Goal: Task Accomplishment & Management: Complete application form

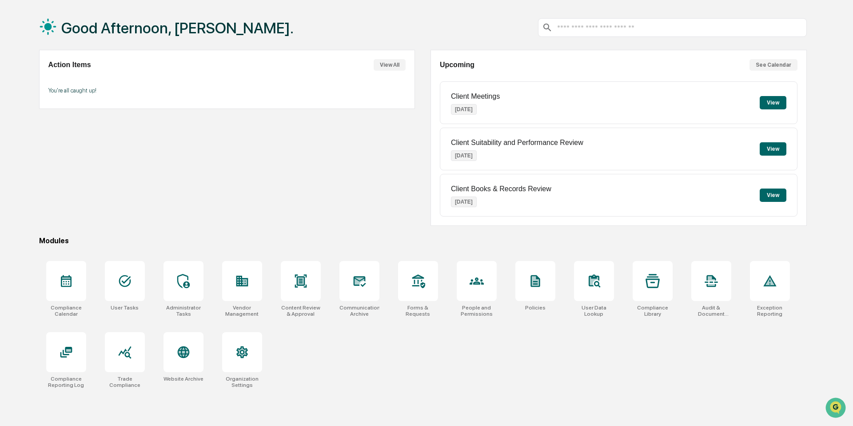
scroll to position [42, 0]
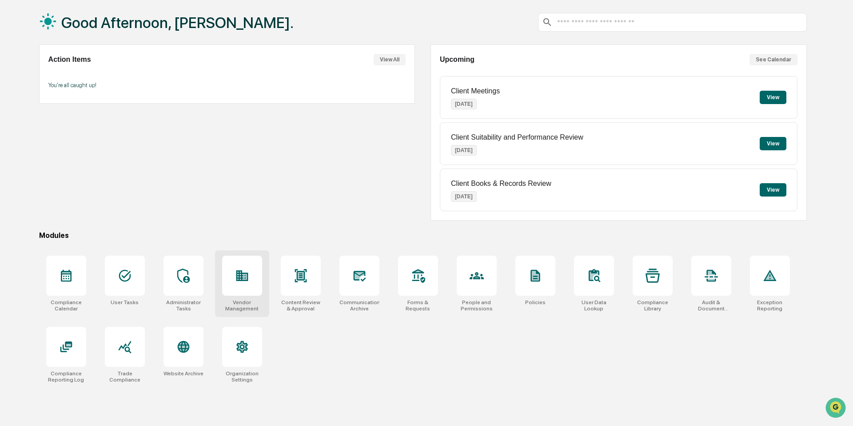
click at [239, 274] on icon at bounding box center [242, 275] width 12 height 11
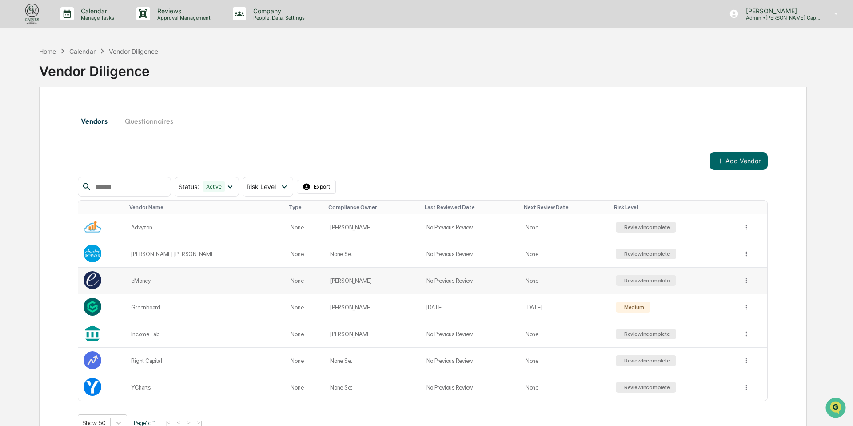
click at [654, 280] on div "Review Incomplete" at bounding box center [646, 280] width 61 height 11
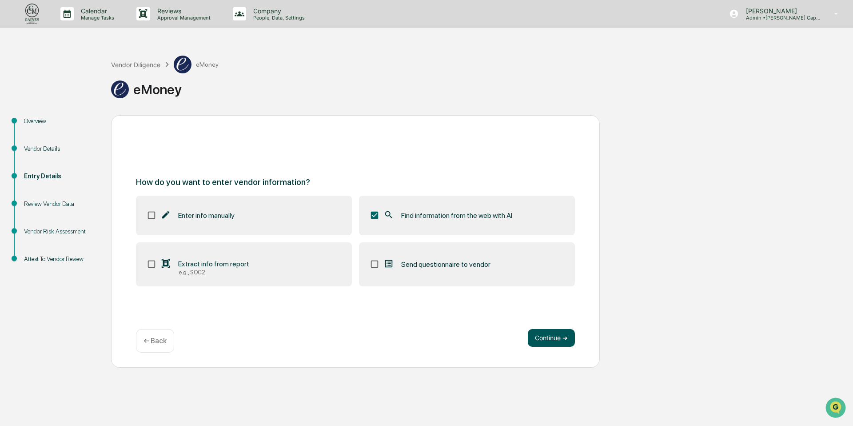
click at [548, 337] on button "Continue ➔" at bounding box center [551, 338] width 47 height 18
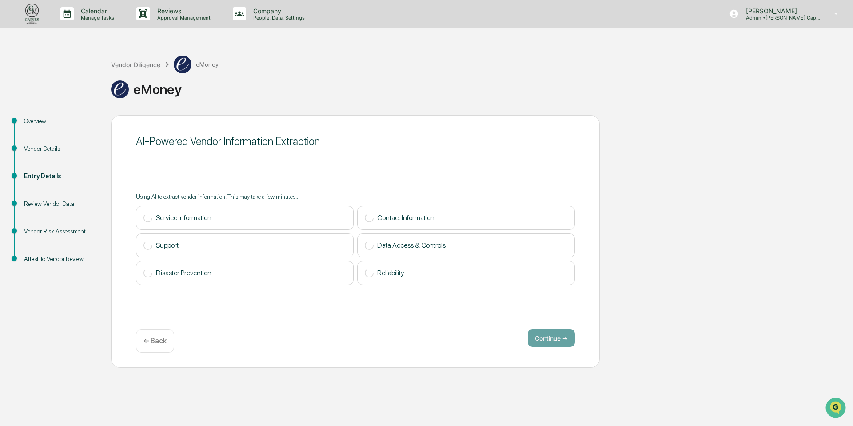
click at [156, 341] on p "← Back" at bounding box center [155, 340] width 23 height 8
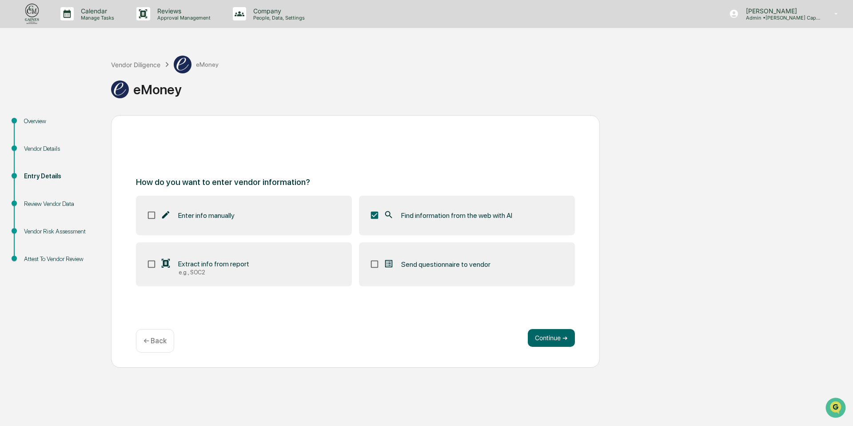
click at [151, 341] on p "← Back" at bounding box center [155, 340] width 23 height 8
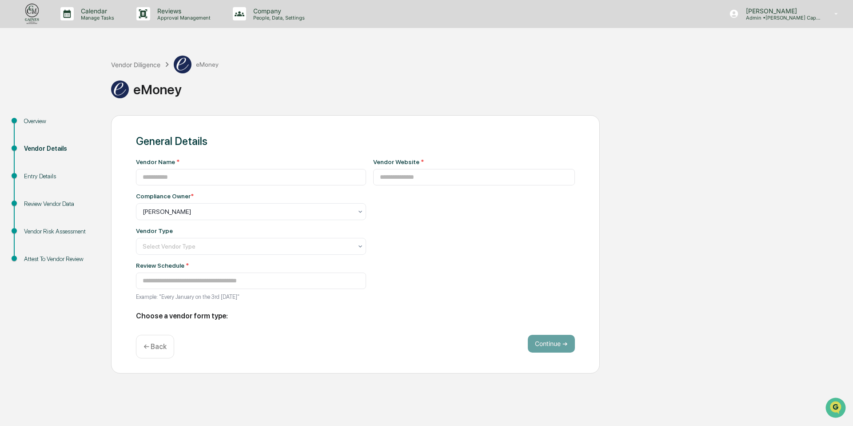
type input "******"
type input "**********"
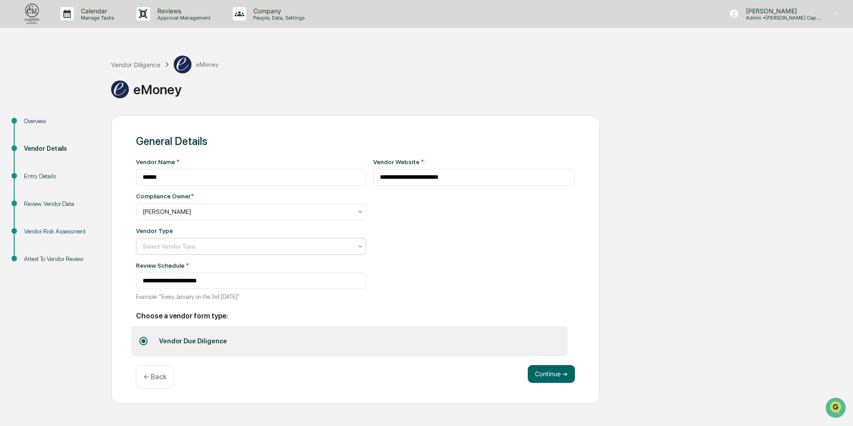
click at [228, 246] on div at bounding box center [248, 246] width 210 height 9
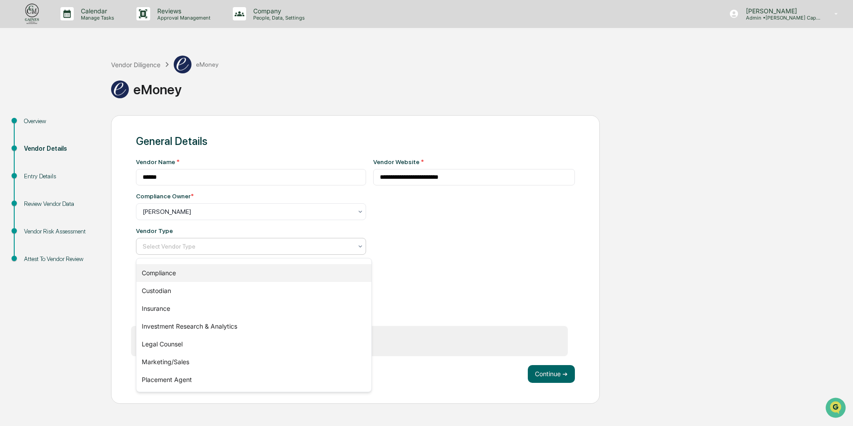
scroll to position [57, 0]
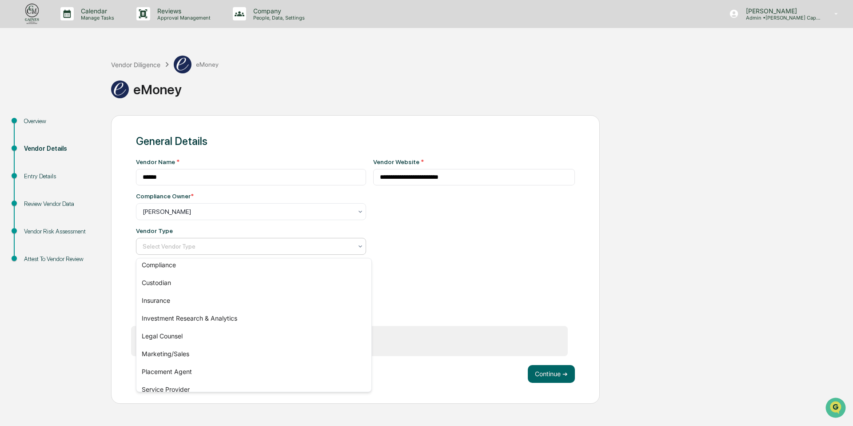
click at [491, 269] on div "**********" at bounding box center [474, 231] width 202 height 147
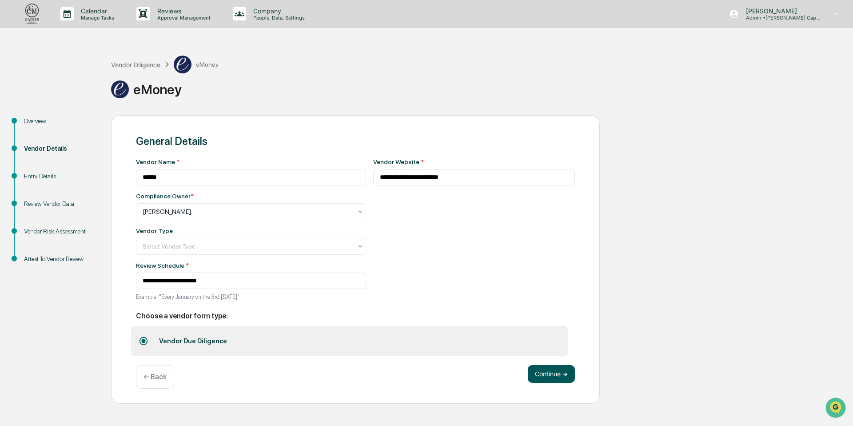
click at [560, 373] on button "Continue ➔" at bounding box center [551, 374] width 47 height 18
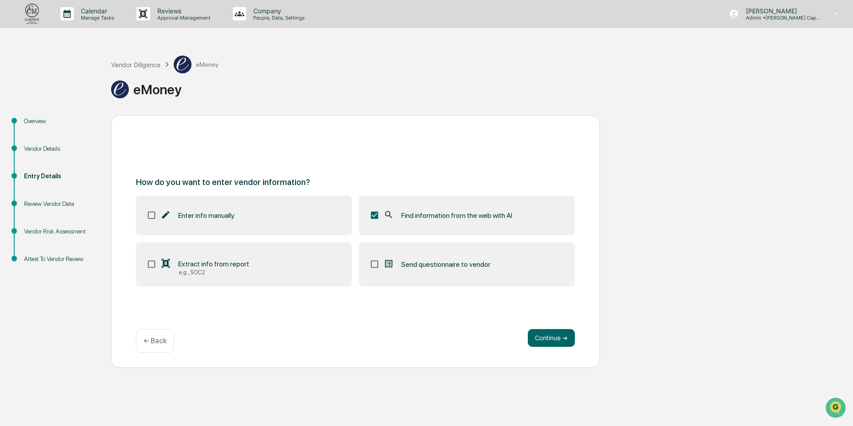
click at [206, 210] on label "Enter info manually" at bounding box center [244, 215] width 216 height 39
click at [553, 341] on button "Continue ➔" at bounding box center [551, 338] width 47 height 18
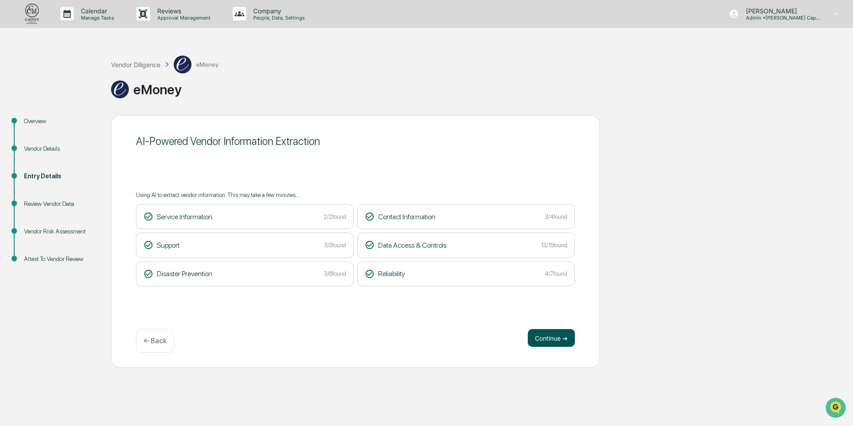
click at [555, 340] on button "Continue ➔" at bounding box center [551, 338] width 47 height 18
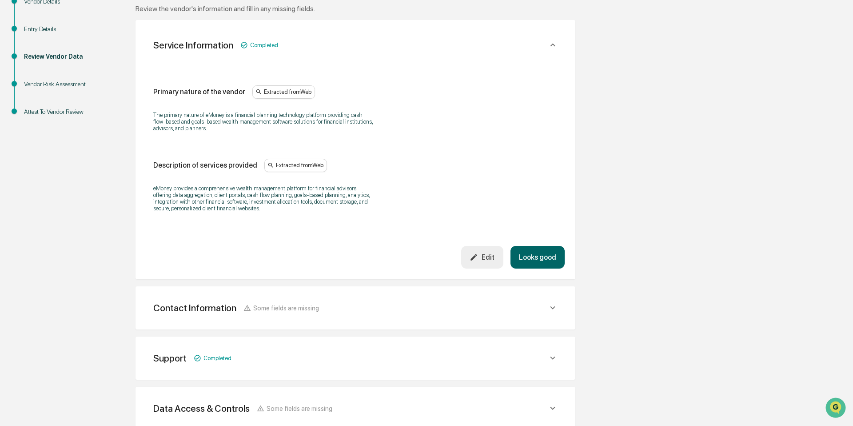
scroll to position [140, 0]
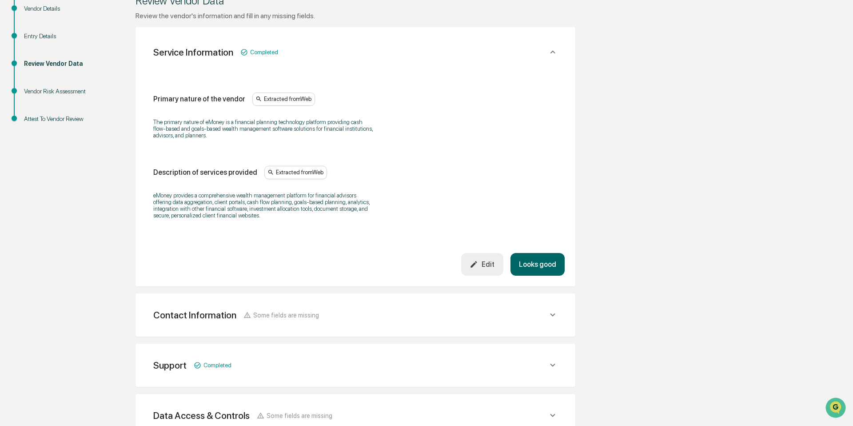
click at [530, 264] on button "Looks good" at bounding box center [538, 264] width 54 height 23
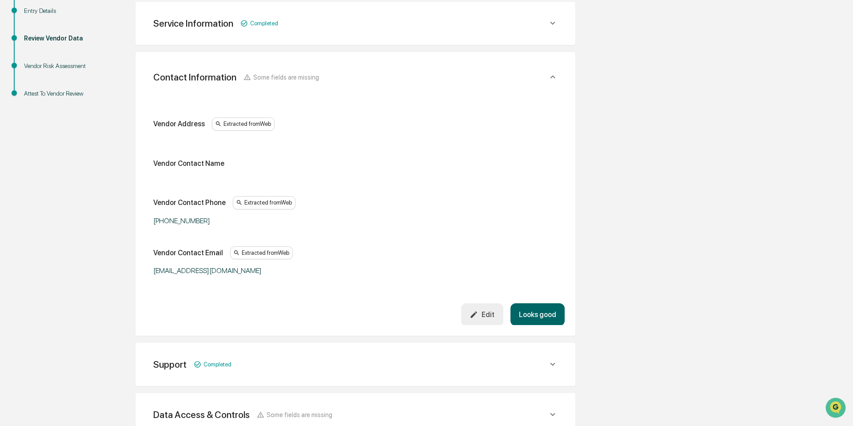
scroll to position [166, 0]
click at [476, 309] on icon "button" at bounding box center [474, 313] width 8 height 8
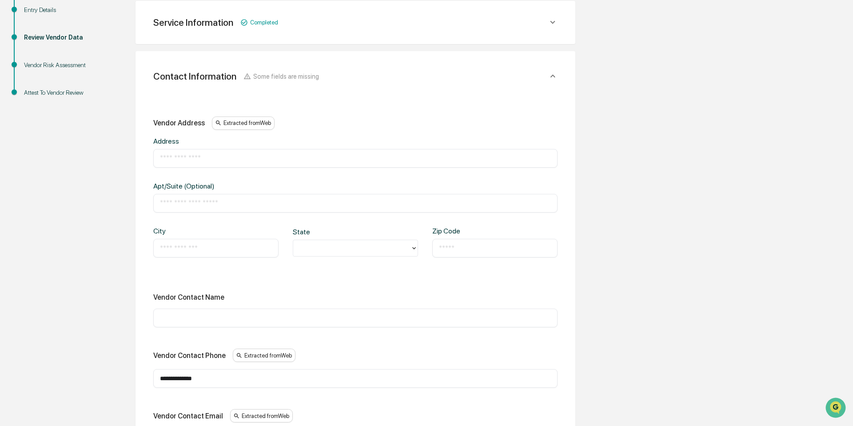
click at [168, 156] on input "text" at bounding box center [355, 158] width 391 height 9
paste input "**********"
type input "**********"
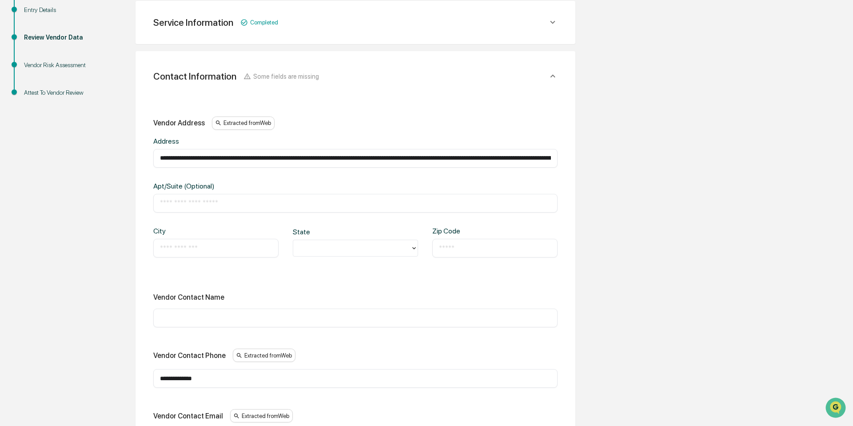
scroll to position [0, 444]
click at [294, 155] on input "**********" at bounding box center [355, 158] width 391 height 9
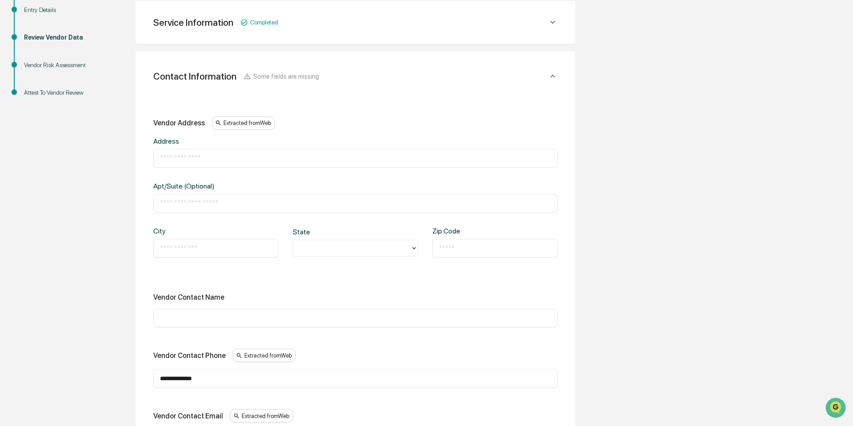
scroll to position [0, 0]
click at [190, 156] on input "text" at bounding box center [355, 158] width 391 height 9
click at [177, 154] on input "**********" at bounding box center [355, 158] width 391 height 9
click at [220, 155] on input "**********" at bounding box center [355, 158] width 391 height 9
type input "**********"
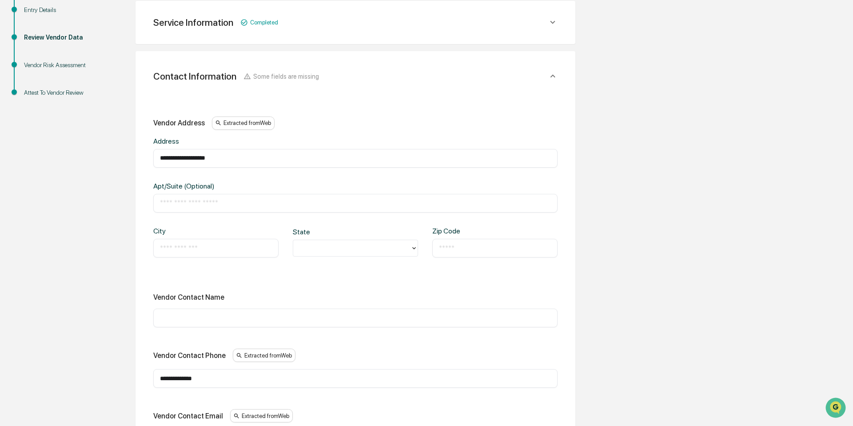
click at [214, 199] on input "text" at bounding box center [355, 203] width 391 height 9
type input "*********"
click at [189, 244] on input "text" at bounding box center [216, 248] width 112 height 9
type input "******"
click at [317, 245] on div at bounding box center [352, 248] width 108 height 10
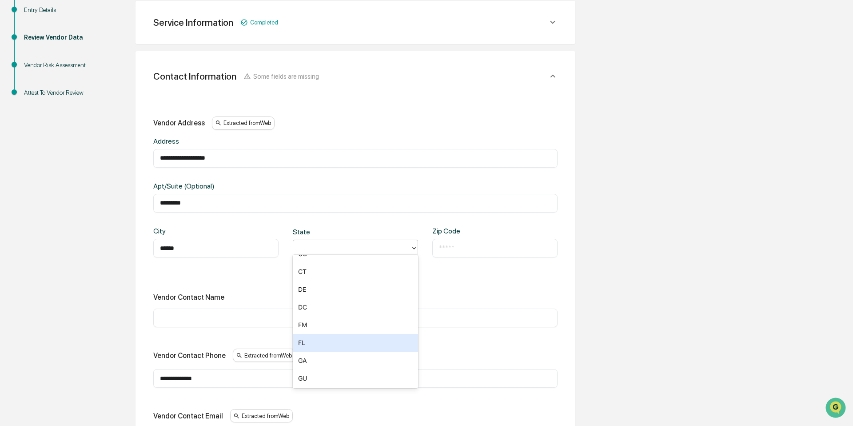
scroll to position [121, 0]
click at [318, 357] on div "GA" at bounding box center [355, 357] width 125 height 18
click at [449, 244] on input "text" at bounding box center [495, 248] width 112 height 9
type input "*****"
click at [478, 278] on div "**********" at bounding box center [355, 282] width 404 height 332
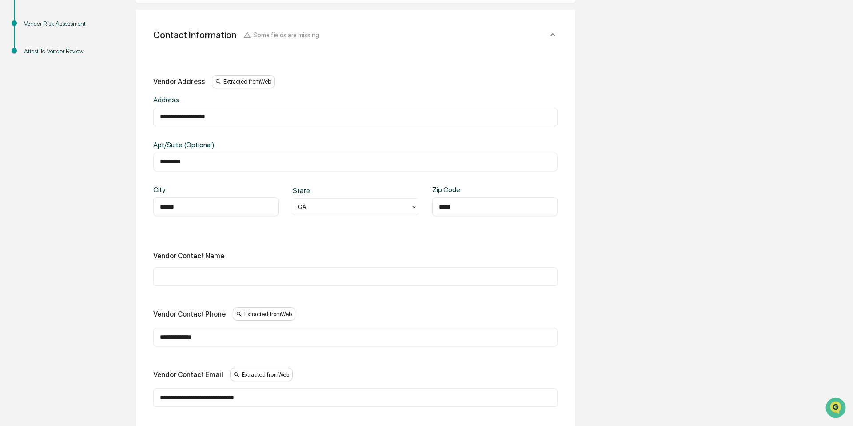
scroll to position [324, 0]
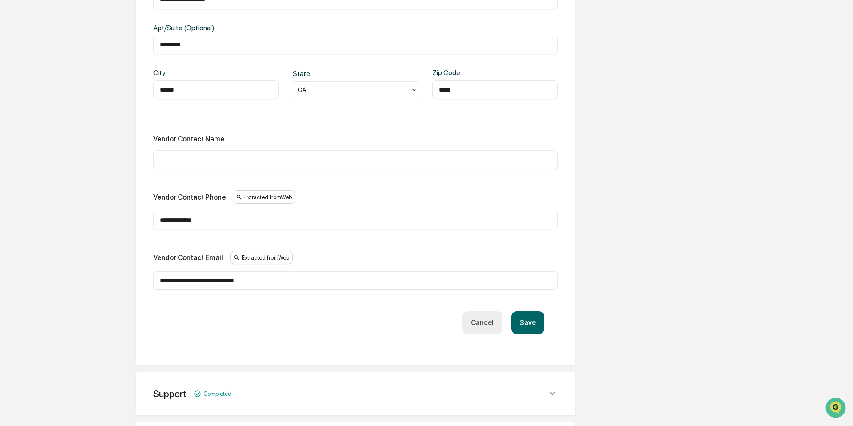
click at [527, 322] on button "Save" at bounding box center [528, 322] width 33 height 23
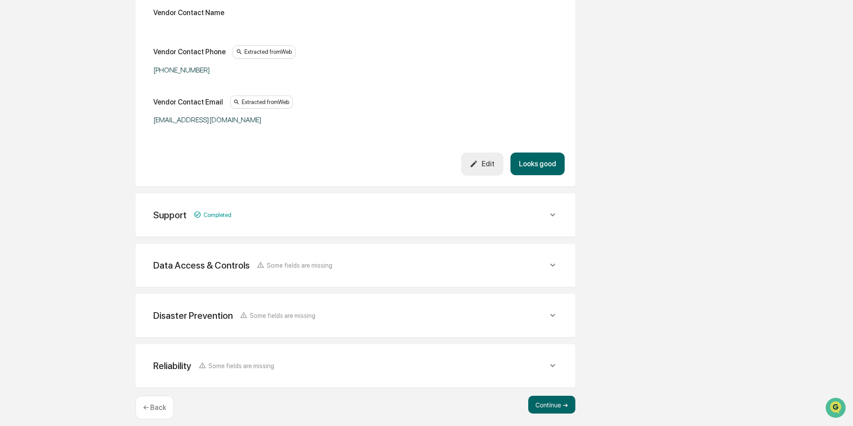
click at [543, 160] on button "Looks good" at bounding box center [538, 163] width 54 height 23
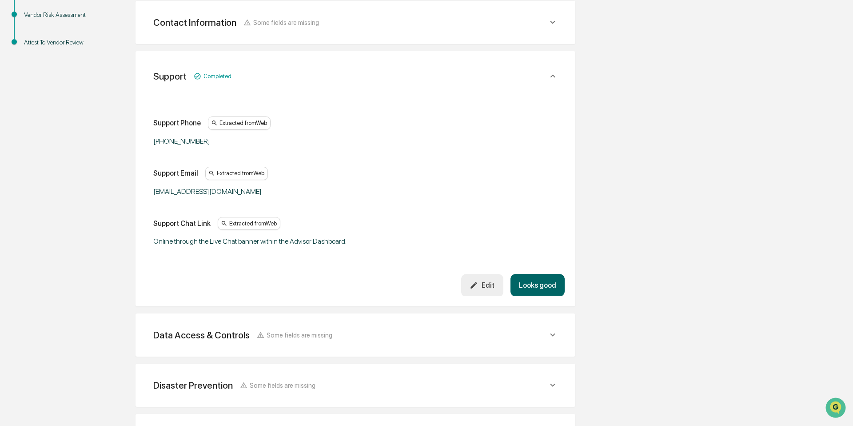
scroll to position [216, 0]
click at [537, 284] on button "Looks good" at bounding box center [538, 285] width 54 height 23
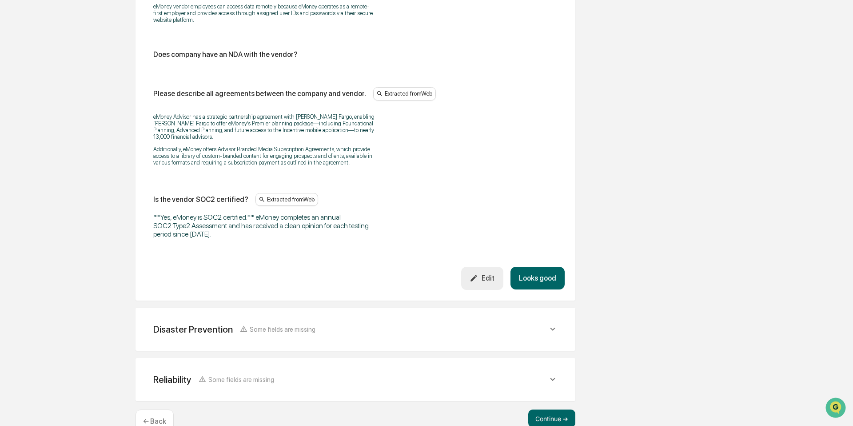
scroll to position [1114, 0]
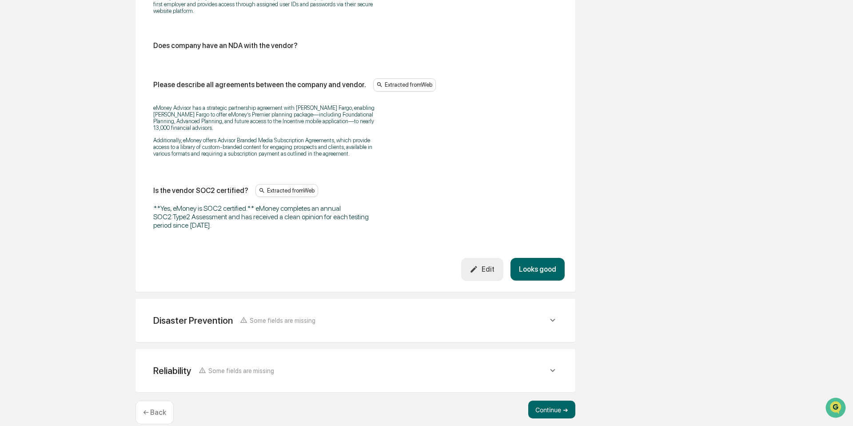
click at [542, 280] on button "Looks good" at bounding box center [538, 269] width 54 height 23
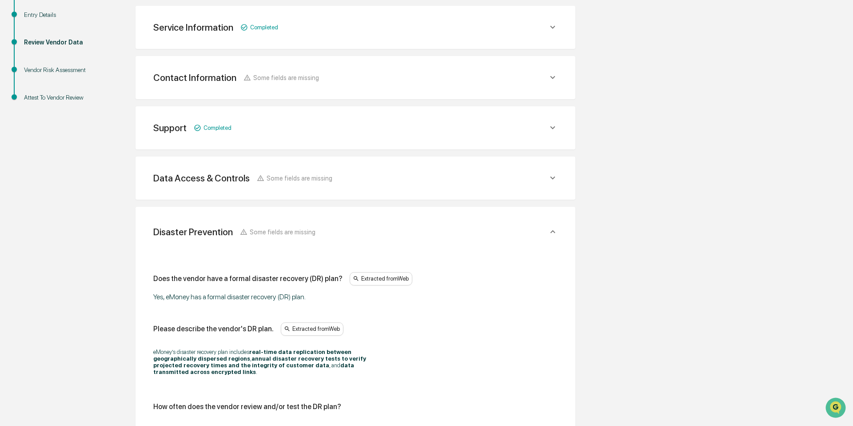
scroll to position [141, 0]
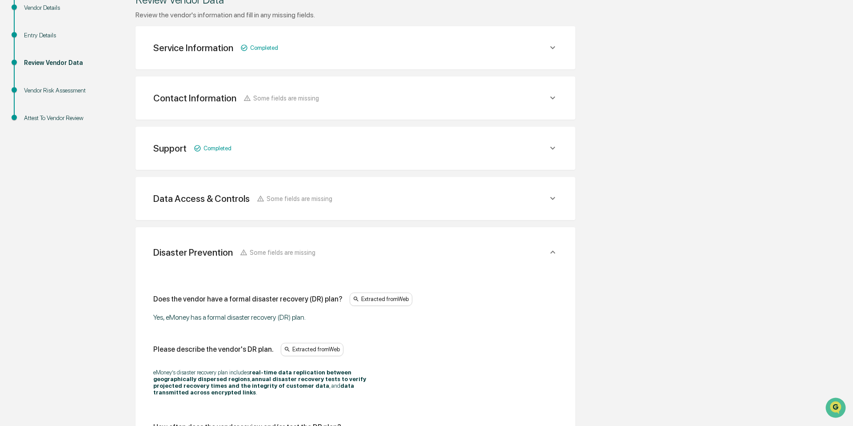
click at [553, 194] on icon at bounding box center [553, 198] width 10 height 10
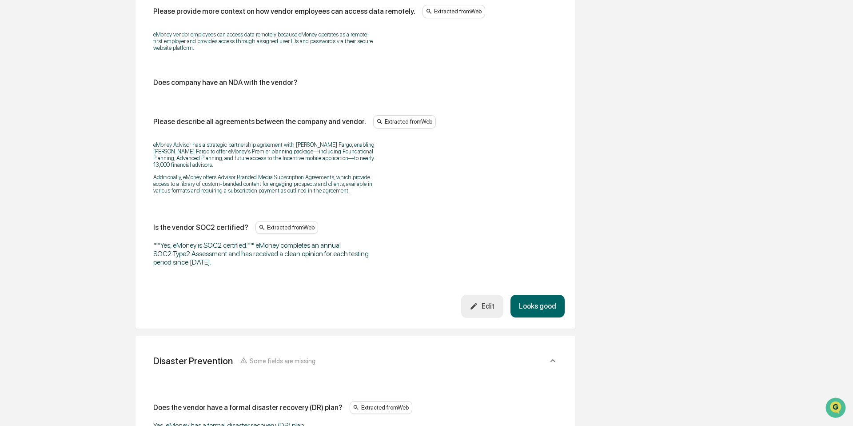
scroll to position [1094, 0]
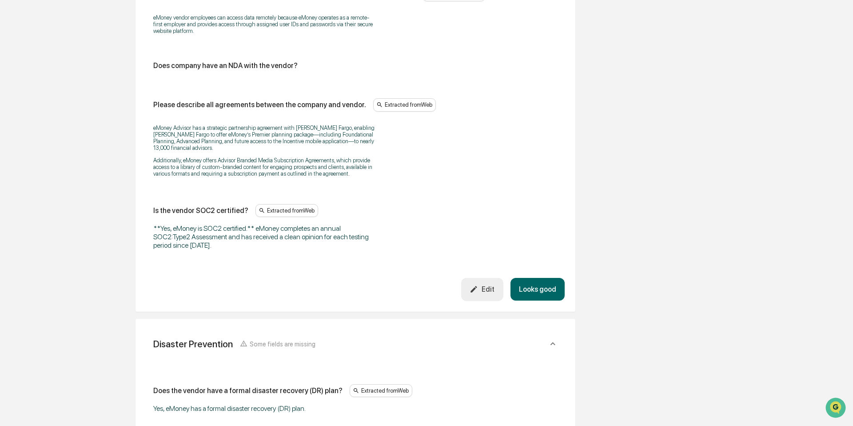
click at [547, 300] on button "Looks good" at bounding box center [538, 289] width 54 height 23
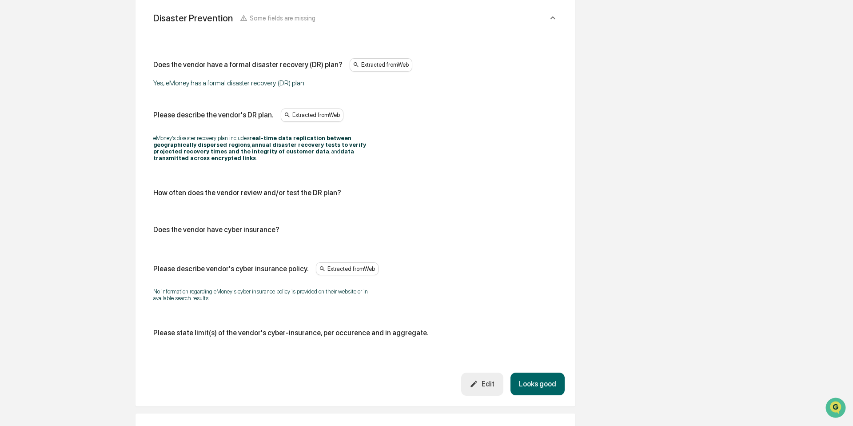
scroll to position [390, 0]
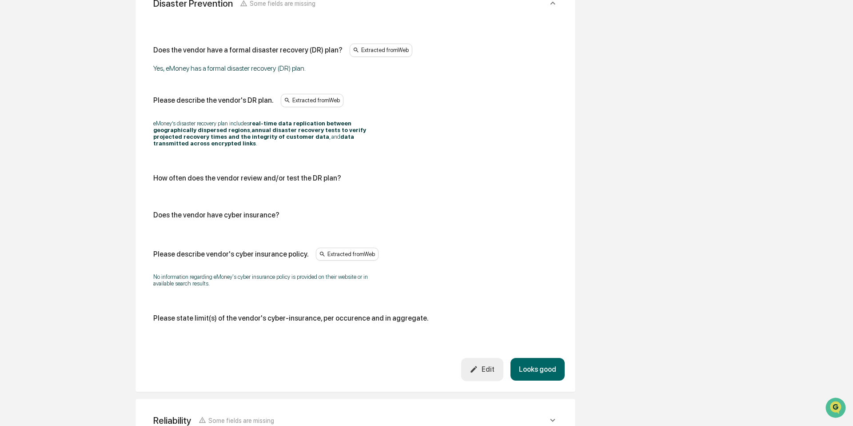
click at [540, 367] on button "Looks good" at bounding box center [538, 369] width 54 height 23
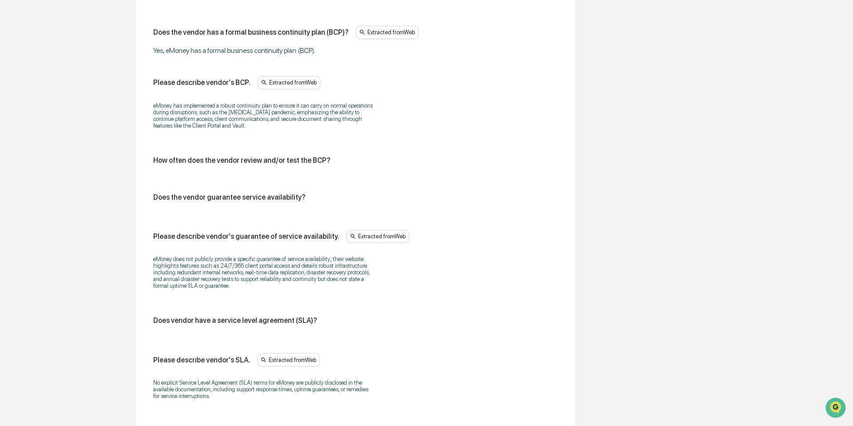
scroll to position [516, 0]
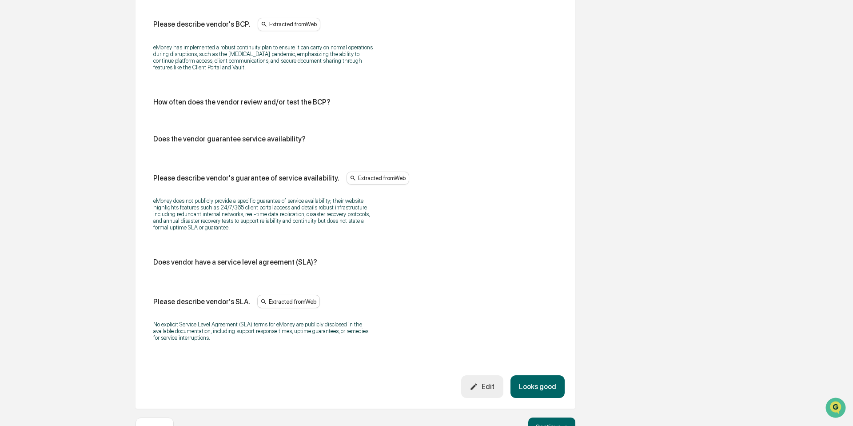
click at [547, 384] on button "Looks good" at bounding box center [538, 386] width 54 height 23
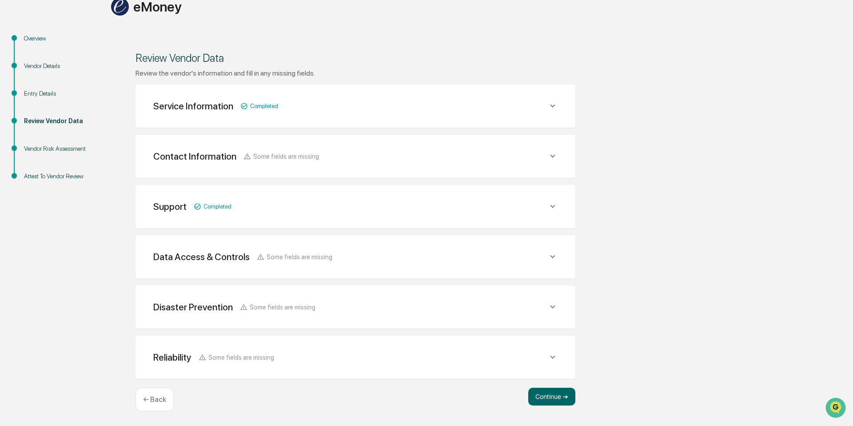
scroll to position [79, 0]
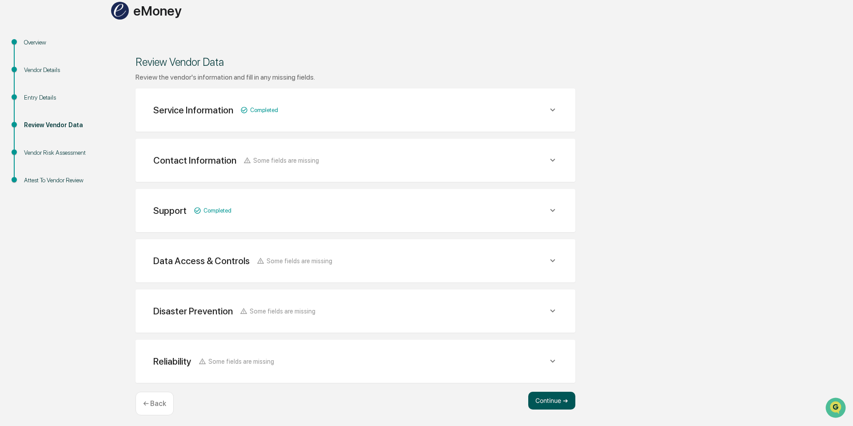
click at [552, 399] on button "Continue ➔" at bounding box center [551, 401] width 47 height 18
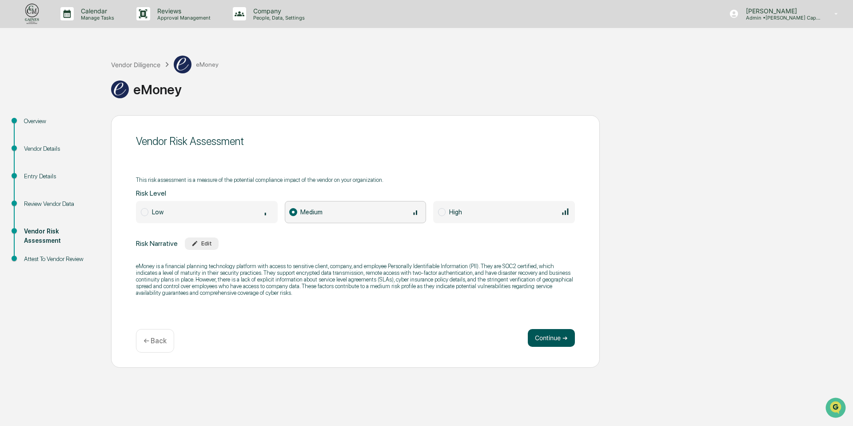
click at [570, 344] on button "Continue ➔" at bounding box center [551, 338] width 47 height 18
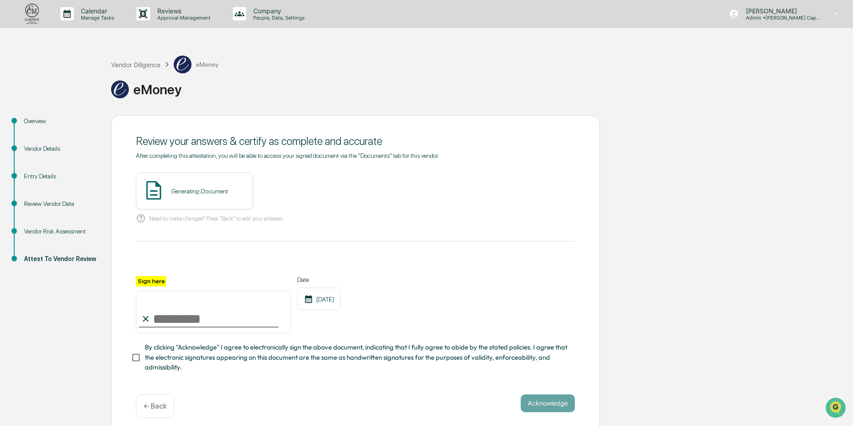
scroll to position [6, 0]
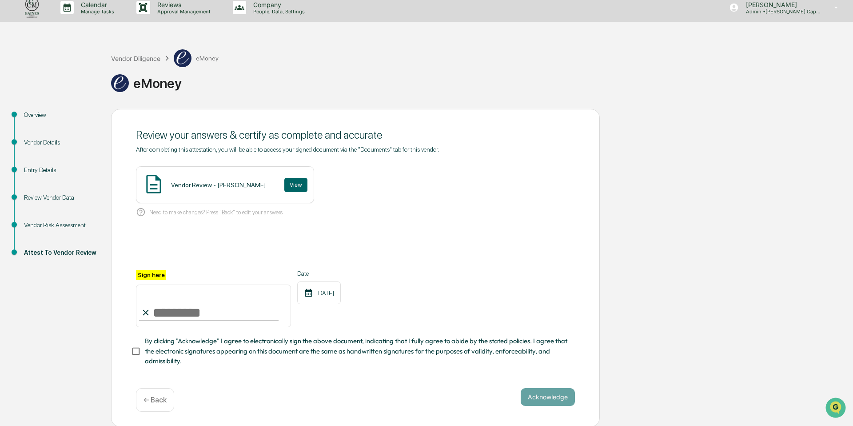
click at [176, 308] on input "Sign here" at bounding box center [213, 305] width 155 height 43
type input "**********"
click at [288, 184] on button "View" at bounding box center [295, 185] width 23 height 14
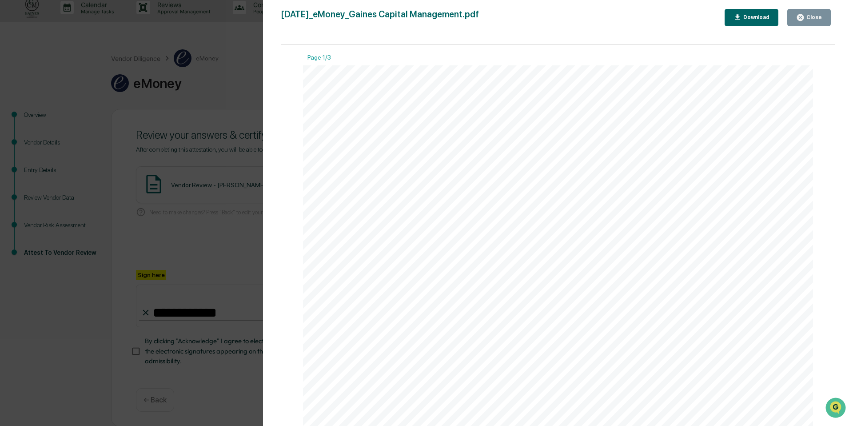
click at [812, 20] on div "Close" at bounding box center [813, 17] width 17 height 6
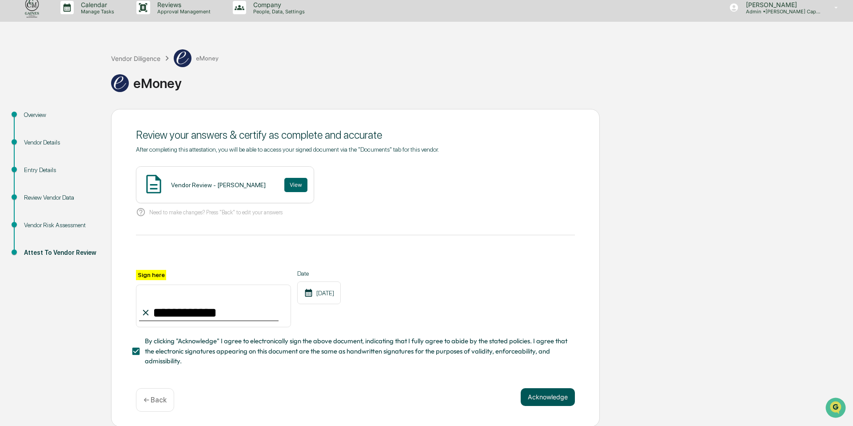
click at [560, 399] on button "Acknowledge" at bounding box center [548, 397] width 54 height 18
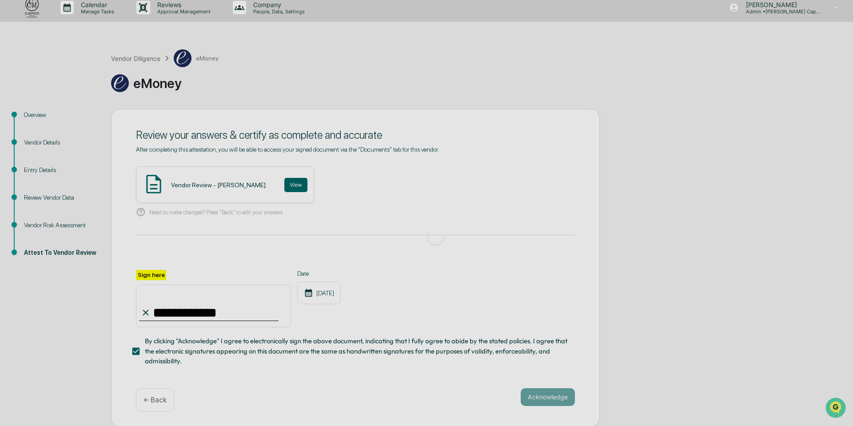
scroll to position [0, 0]
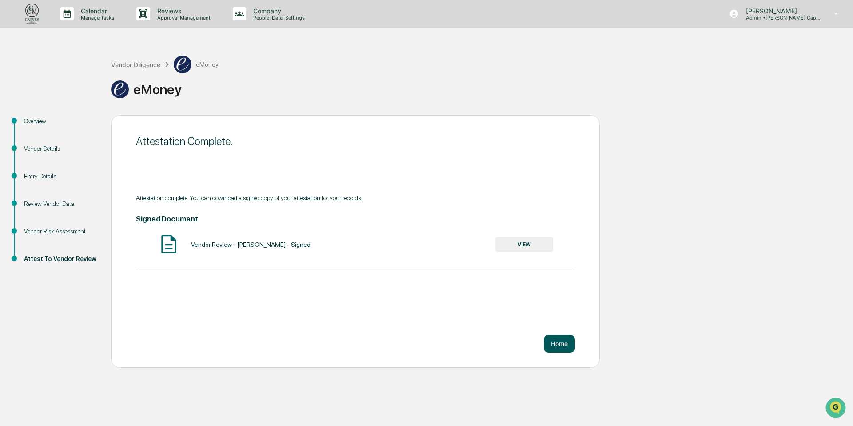
click at [556, 343] on button "Home" at bounding box center [559, 344] width 31 height 18
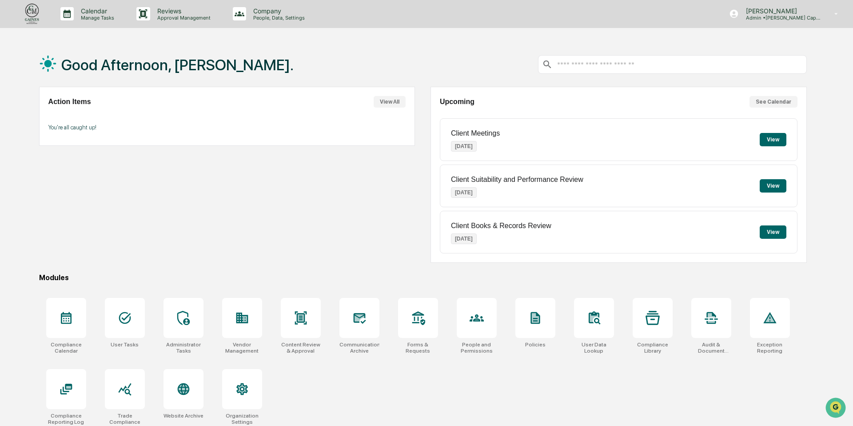
scroll to position [42, 0]
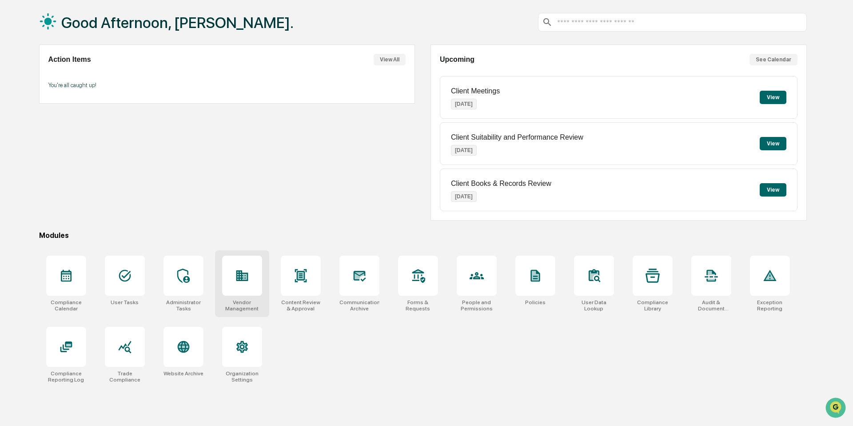
click at [247, 275] on icon at bounding box center [242, 275] width 12 height 11
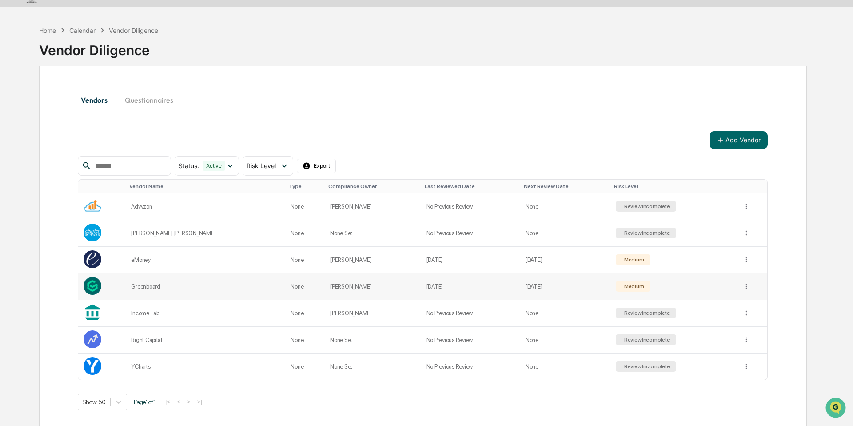
scroll to position [24, 0]
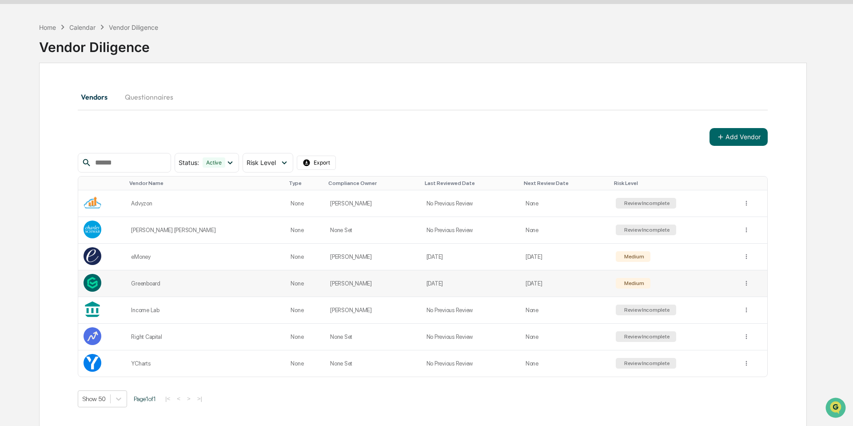
click at [480, 281] on td "Jul 11, 2025" at bounding box center [470, 283] width 99 height 27
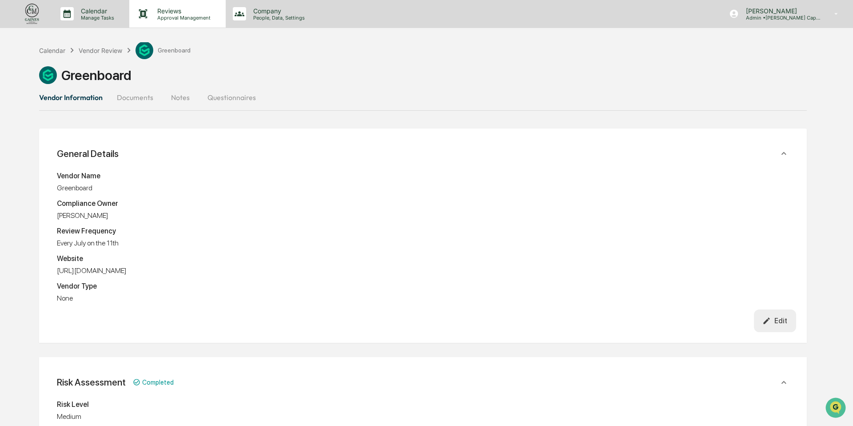
click at [183, 21] on div "Reviews Approval Management" at bounding box center [177, 14] width 96 height 28
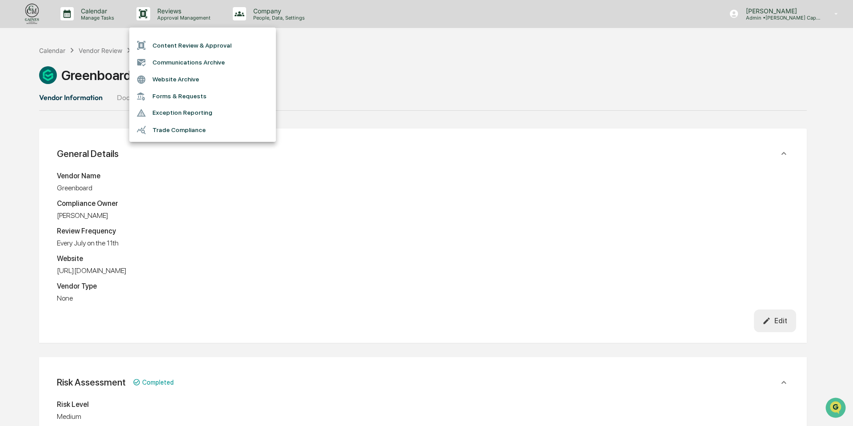
click at [333, 74] on div at bounding box center [426, 213] width 853 height 426
